Goal: Check status: Check status

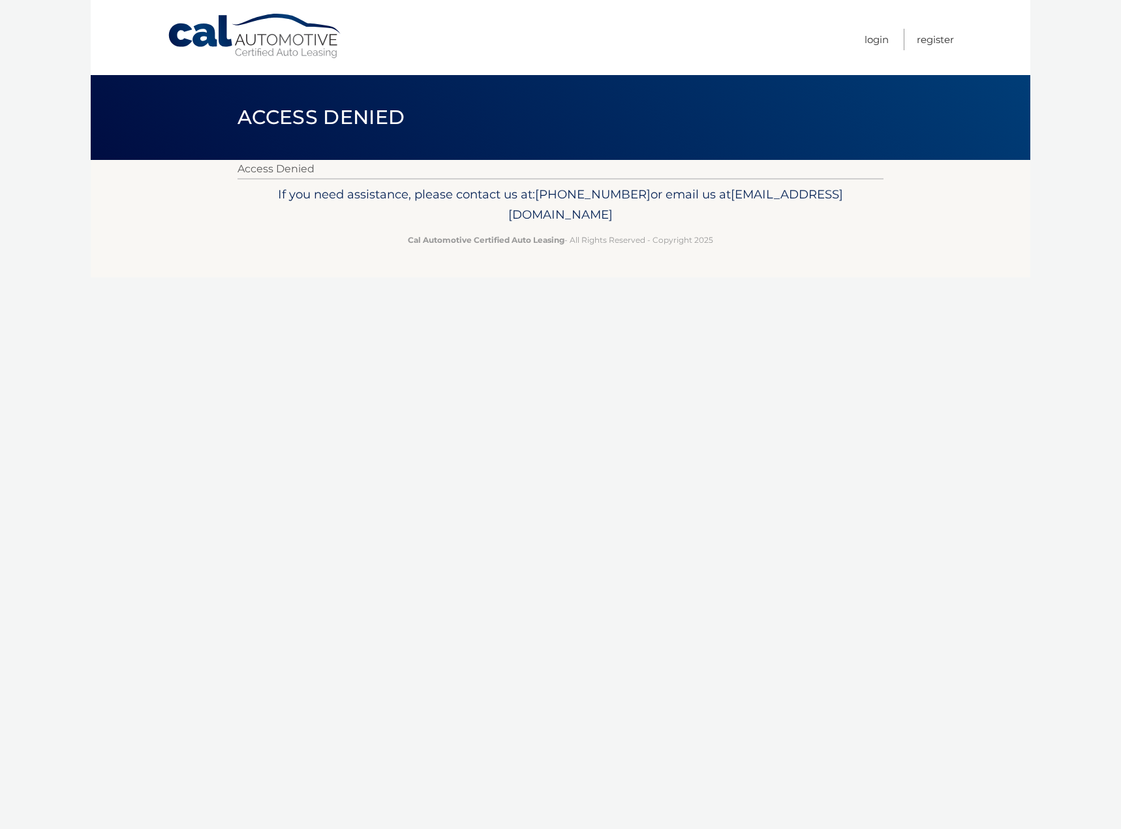
click at [277, 27] on link "Cal Automotive" at bounding box center [255, 36] width 176 height 46
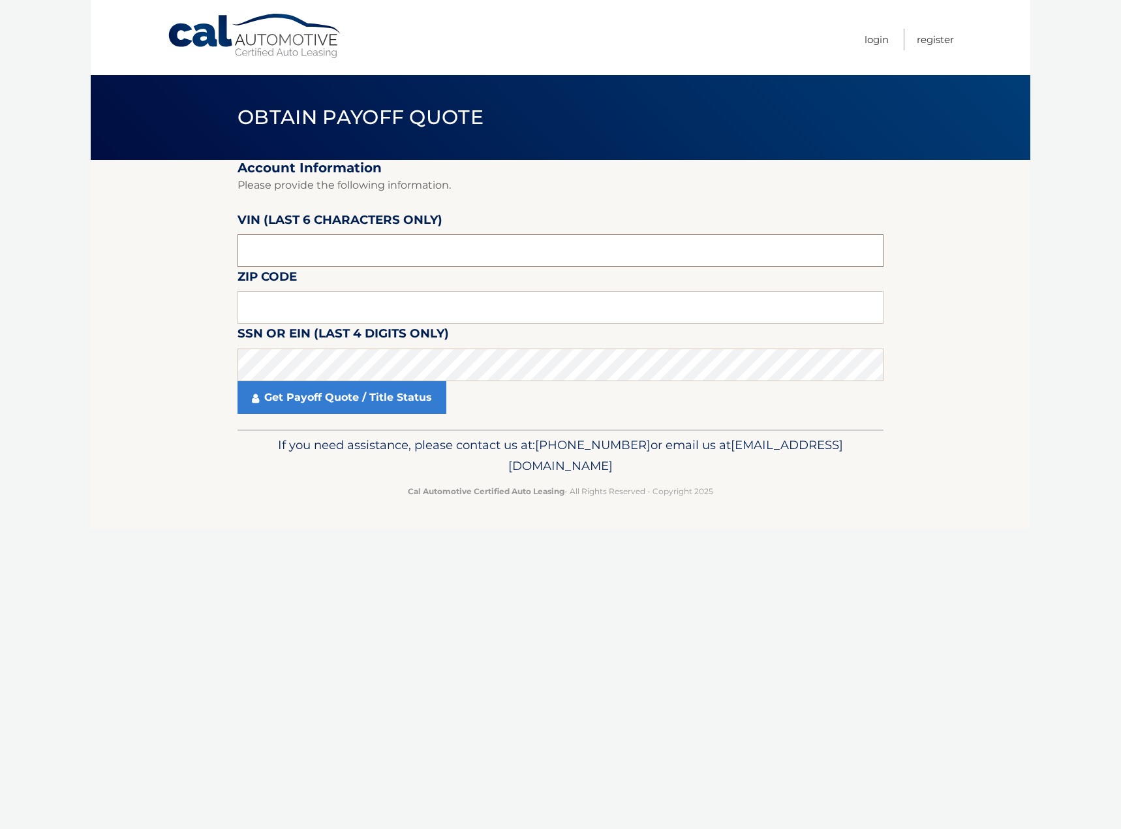
click at [283, 253] on input "text" at bounding box center [561, 250] width 646 height 33
drag, startPoint x: 300, startPoint y: 251, endPoint x: 285, endPoint y: 278, distance: 30.7
click at [300, 251] on input "text" at bounding box center [561, 250] width 646 height 33
type input "111613"
click at [291, 285] on label "Zip Code" at bounding box center [267, 279] width 59 height 24
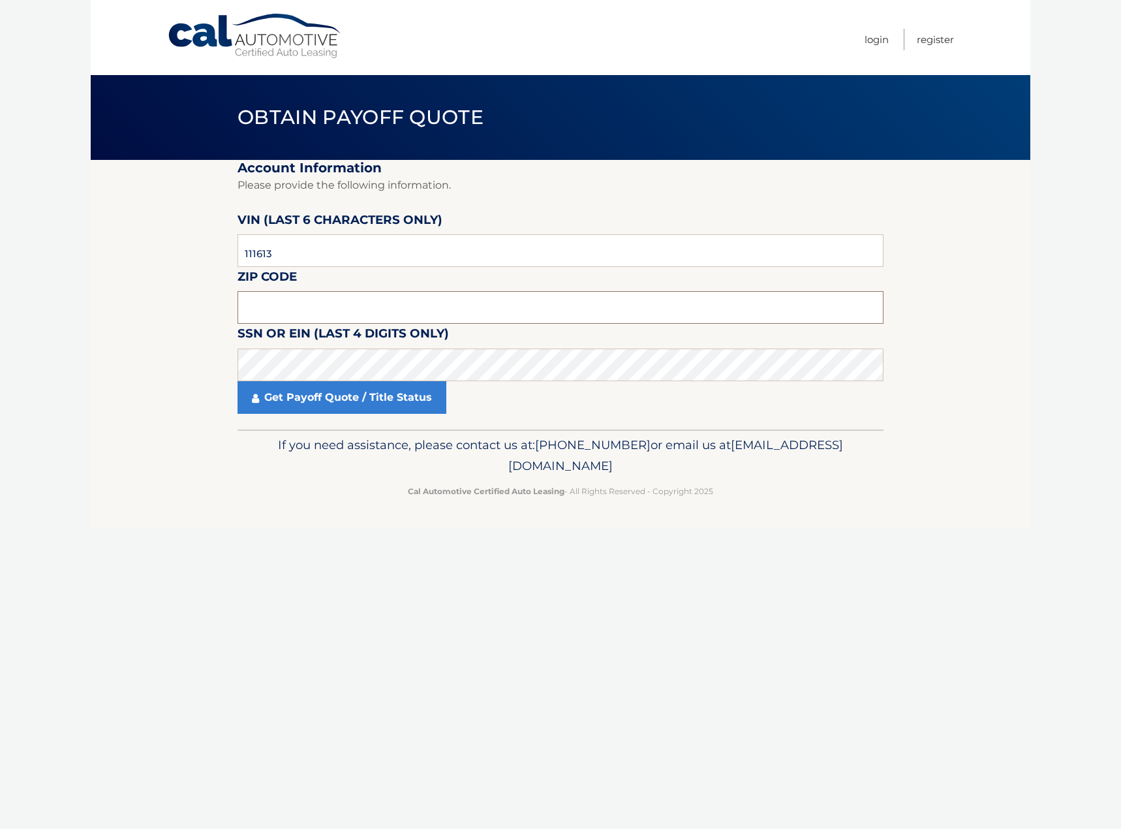
click at [287, 300] on input "text" at bounding box center [561, 307] width 646 height 33
type input "10470"
click at [307, 399] on link "Get Payoff Quote / Title Status" at bounding box center [342, 397] width 209 height 33
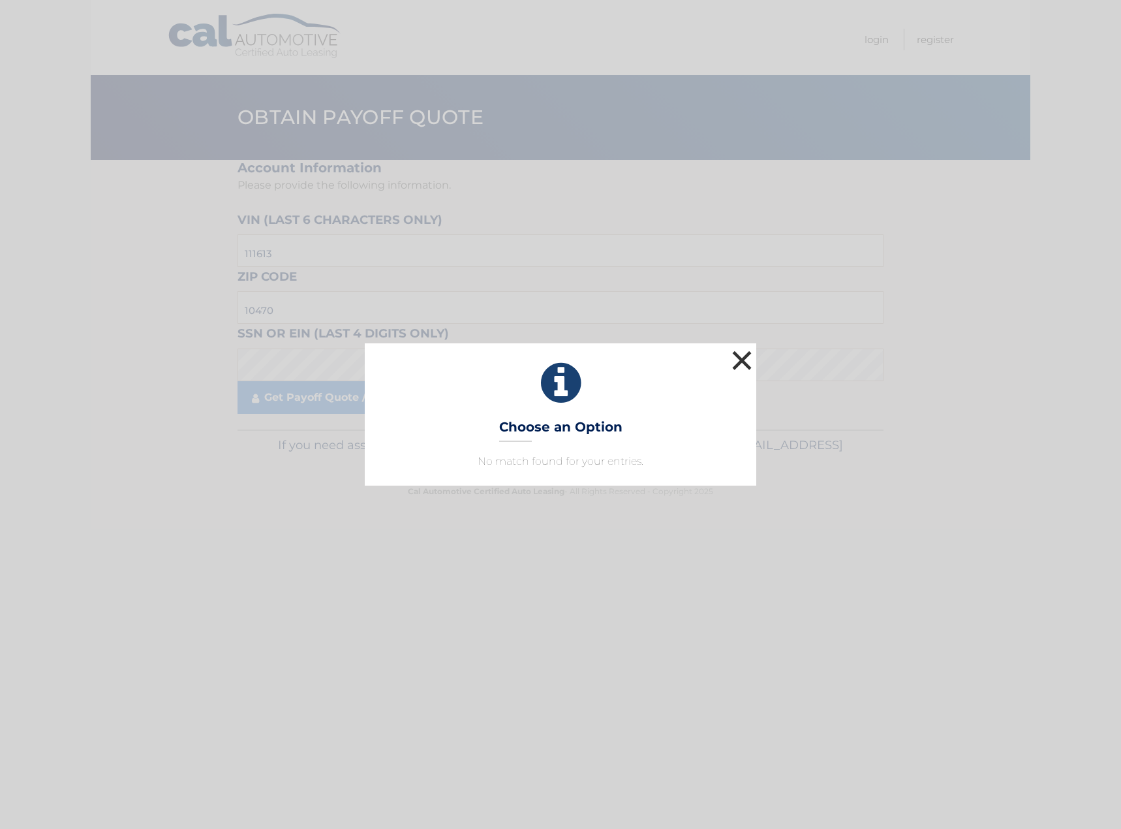
click at [739, 360] on button "×" at bounding box center [742, 360] width 26 height 26
